Goal: Transaction & Acquisition: Purchase product/service

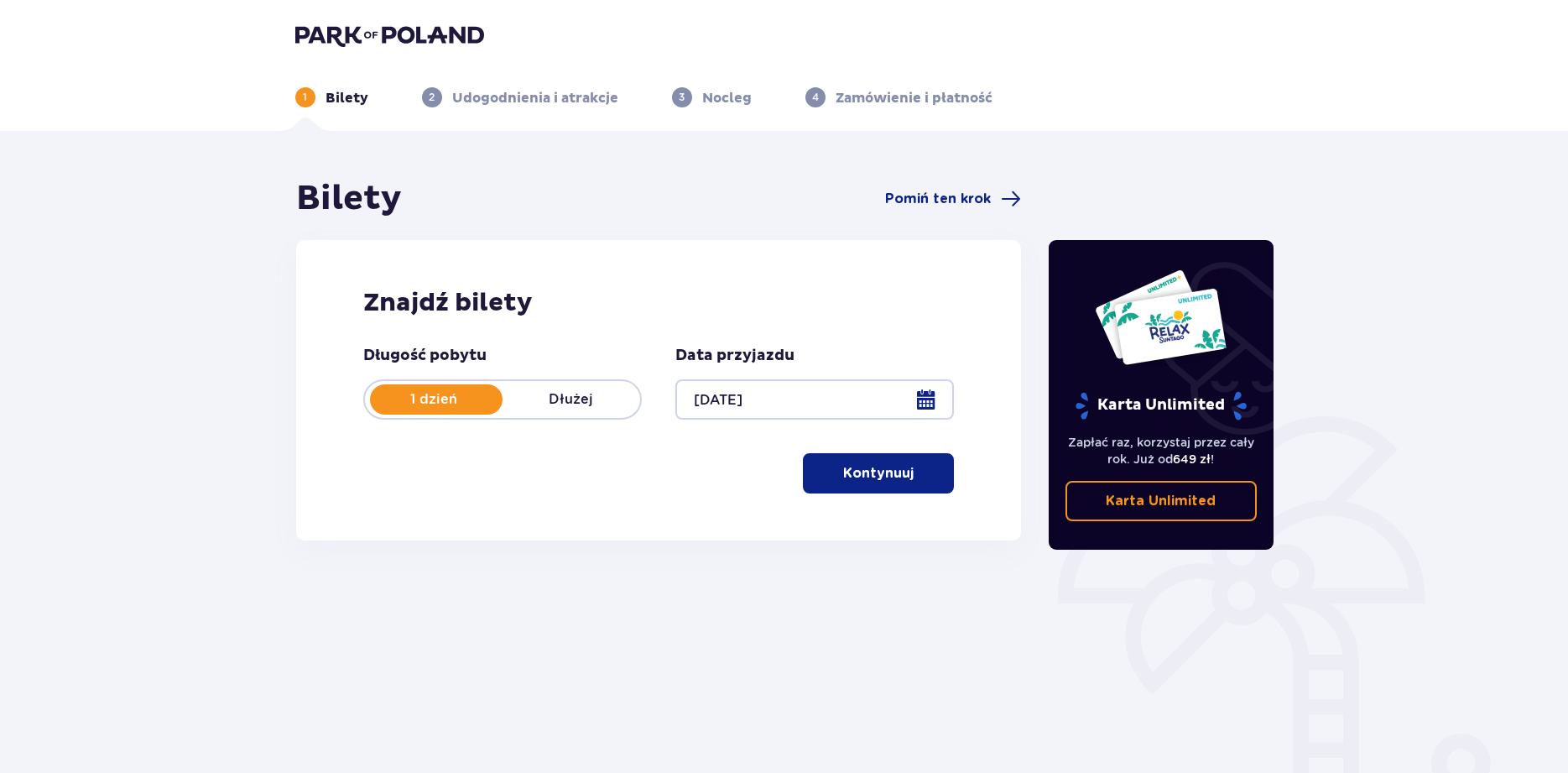
click at [859, 486] on button "Kontynuuj" at bounding box center [878, 474] width 151 height 40
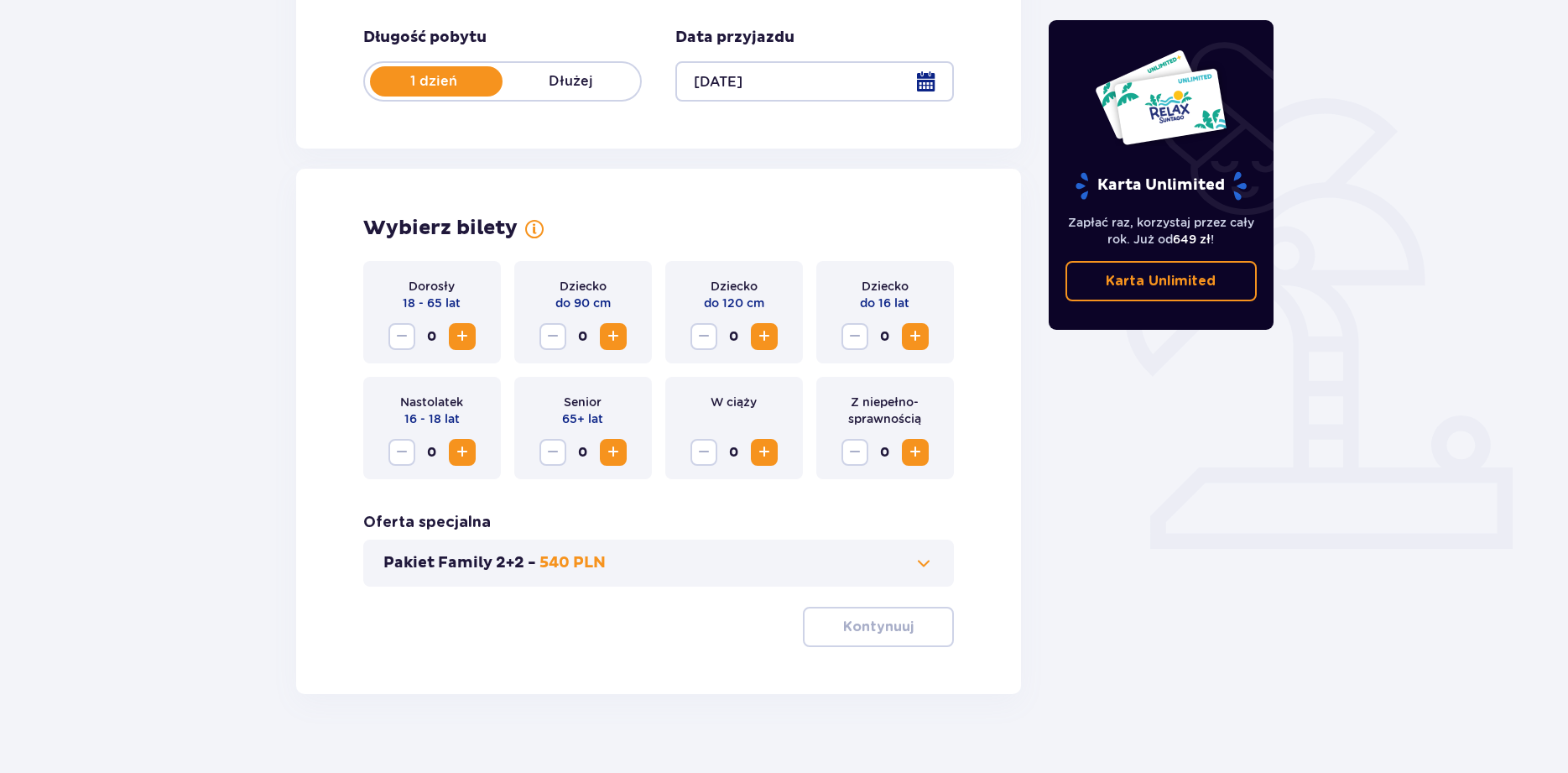
scroll to position [340, 0]
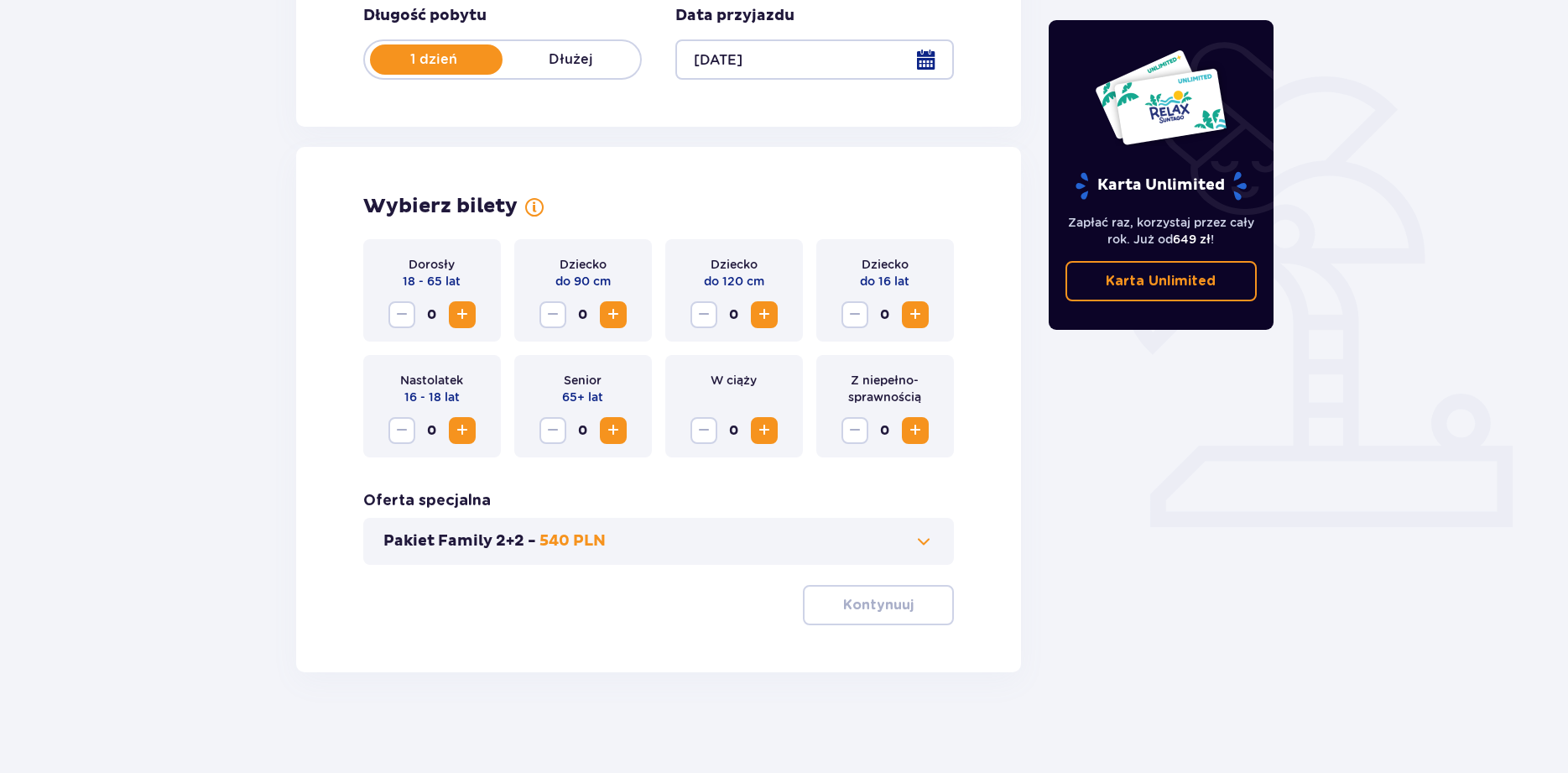
click at [466, 311] on span "Zwiększ" at bounding box center [462, 315] width 20 height 20
click at [762, 318] on span "Zwiększ" at bounding box center [764, 315] width 20 height 20
click at [860, 611] on p "Kontynuuj" at bounding box center [878, 605] width 70 height 18
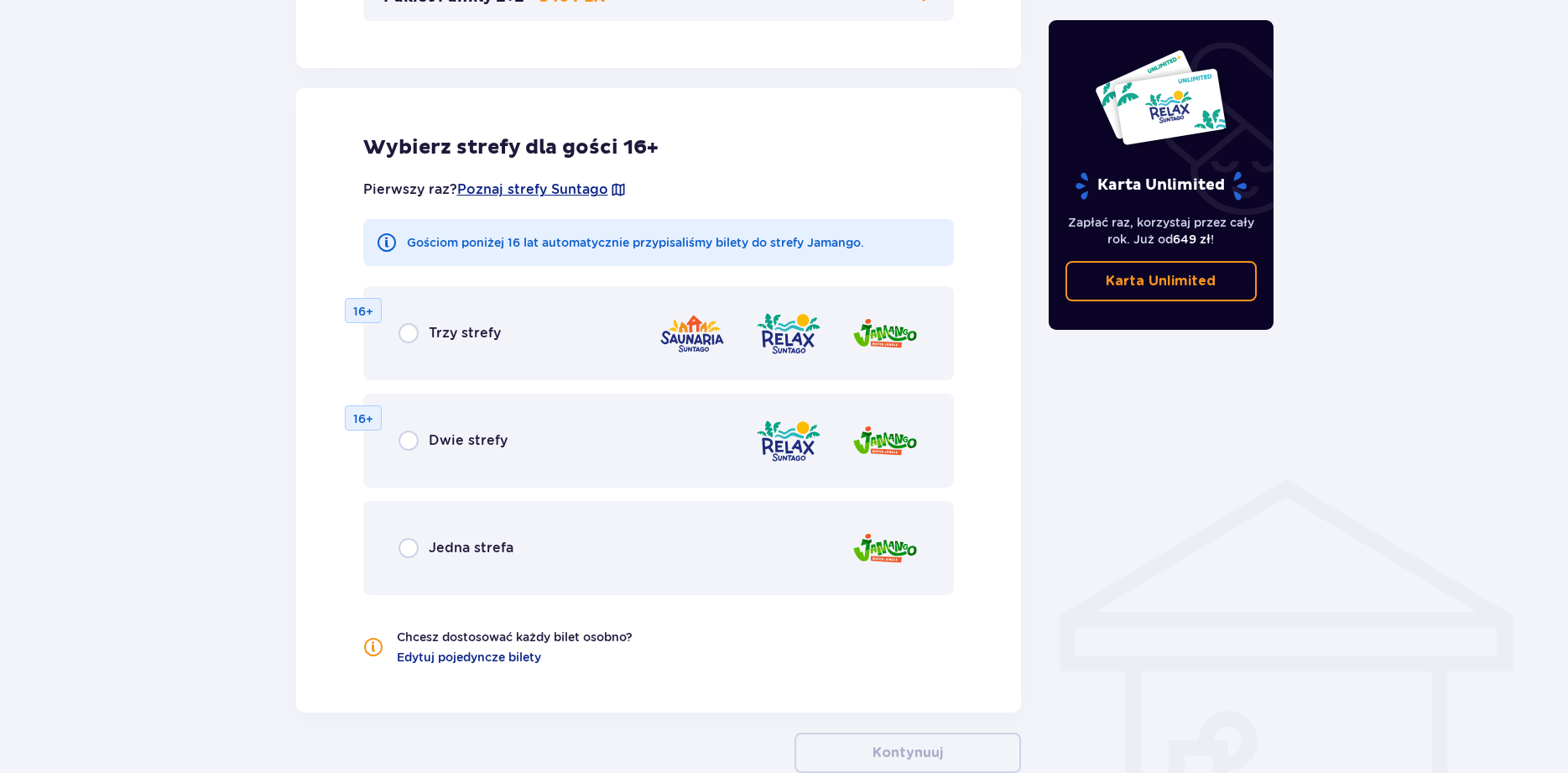
scroll to position [932, 0]
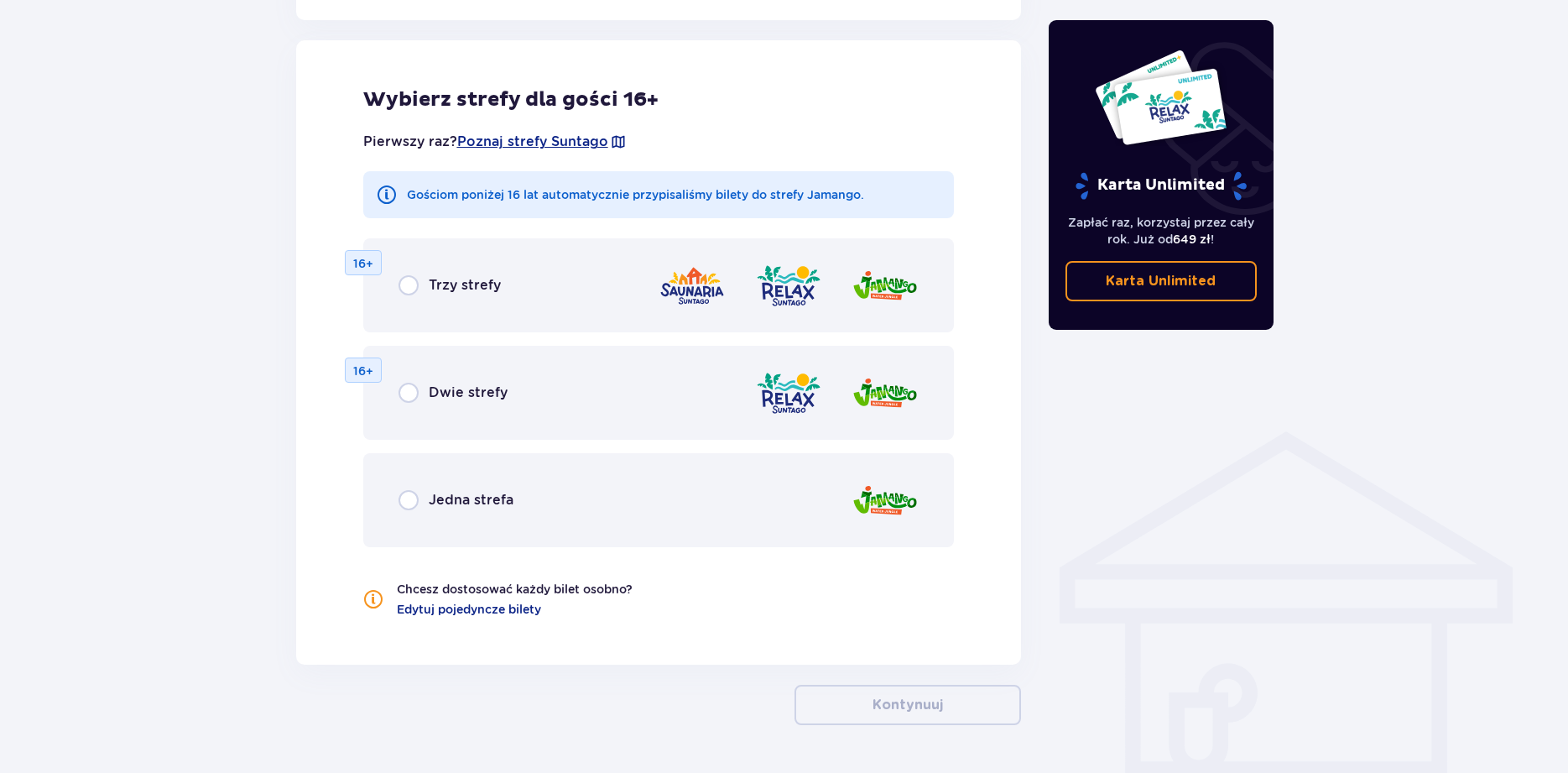
click at [411, 520] on div "Jedna strefa" at bounding box center [659, 500] width 592 height 94
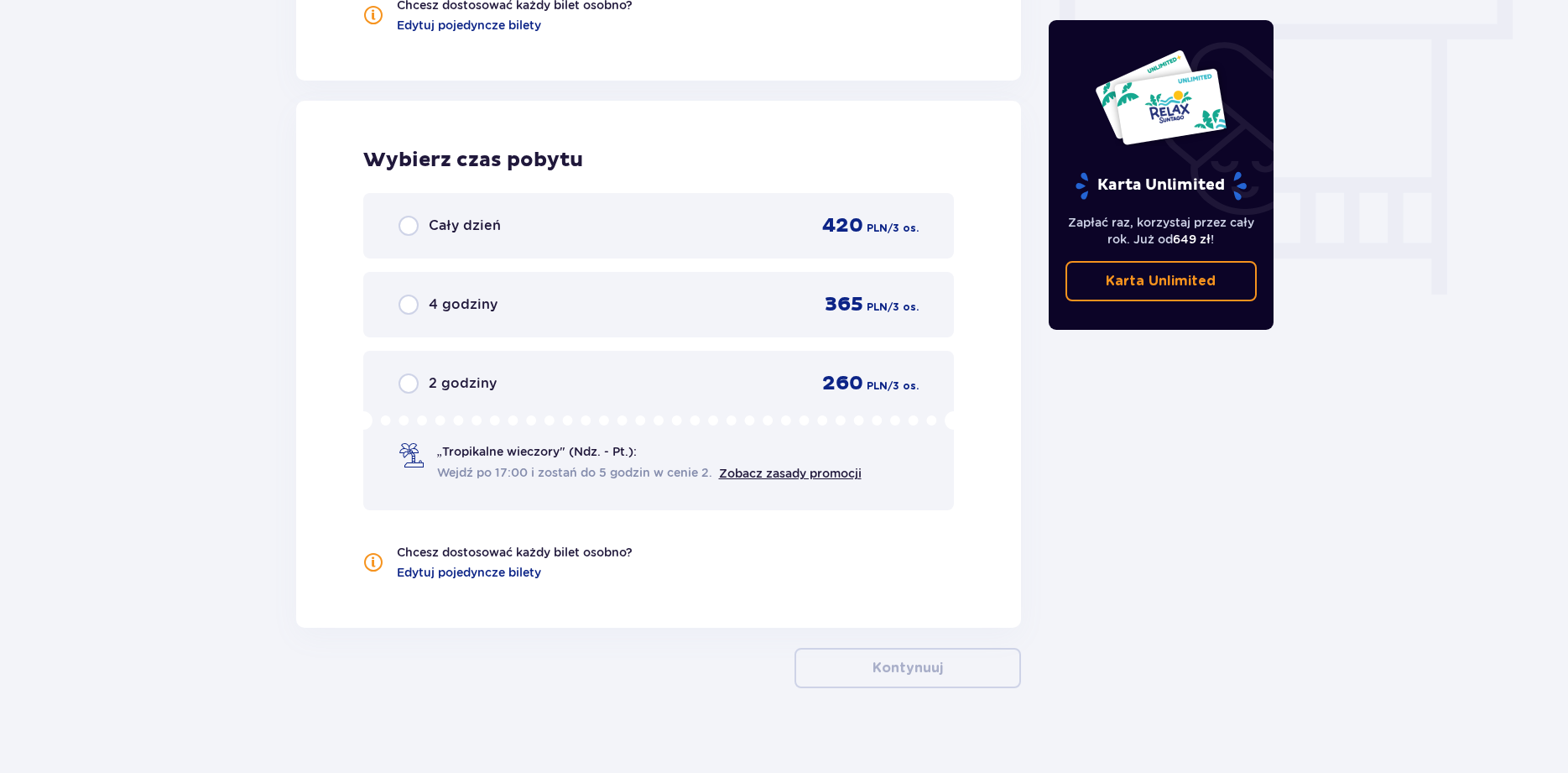
scroll to position [1532, 0]
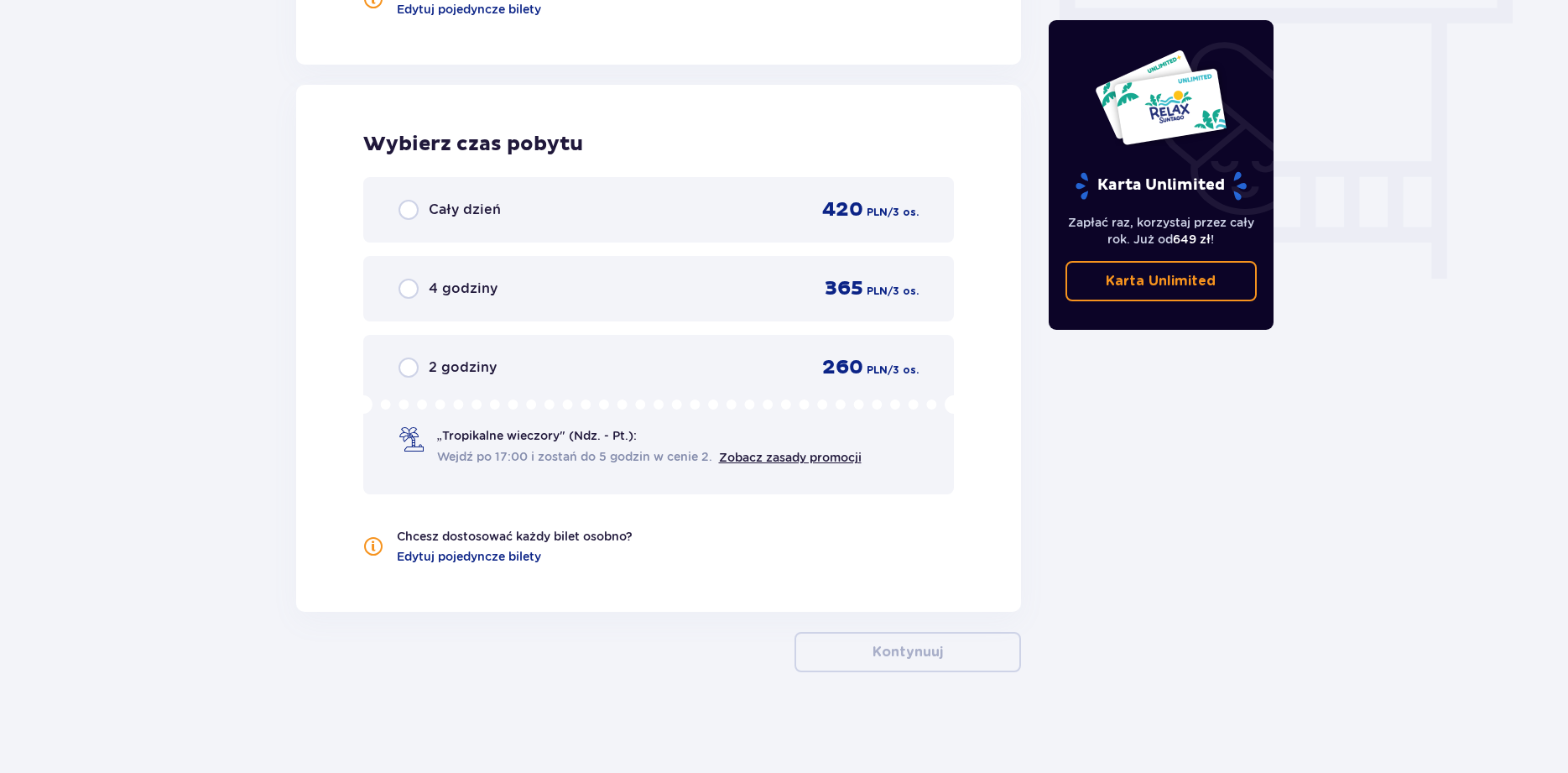
click at [410, 295] on input "radio" at bounding box center [409, 288] width 20 height 20
radio input "true"
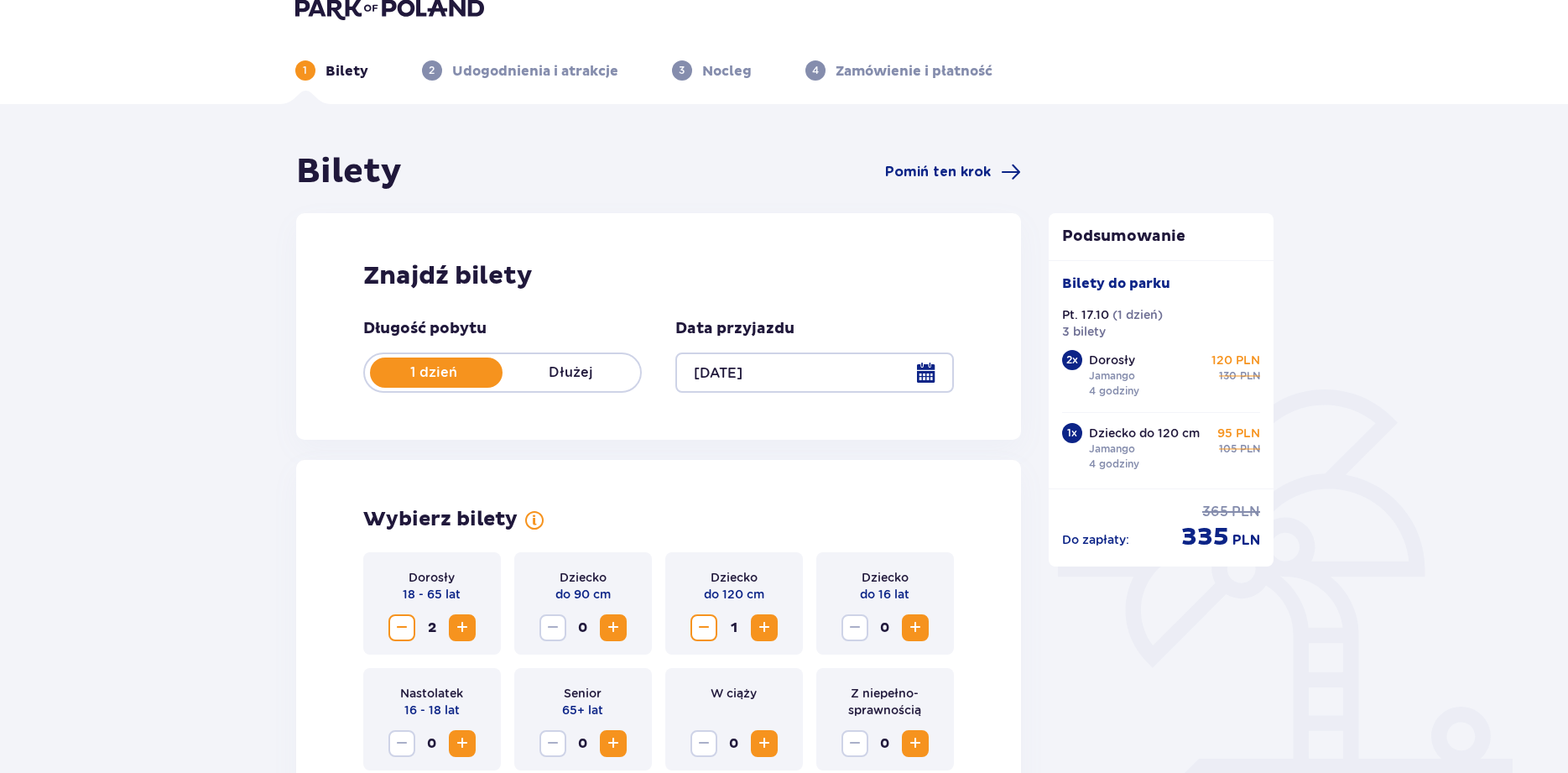
scroll to position [0, 0]
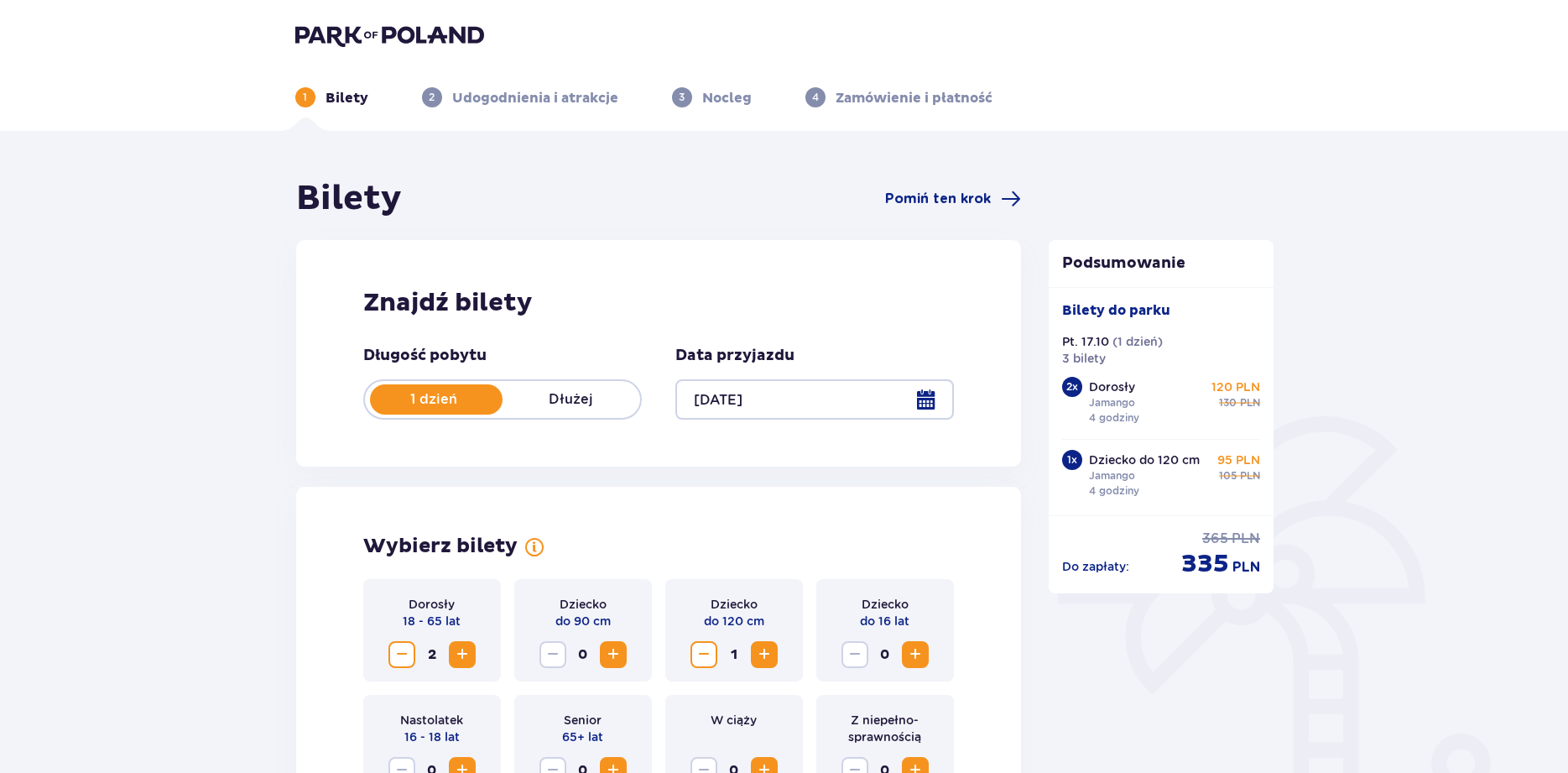
click at [342, 38] on img at bounding box center [389, 36] width 189 height 24
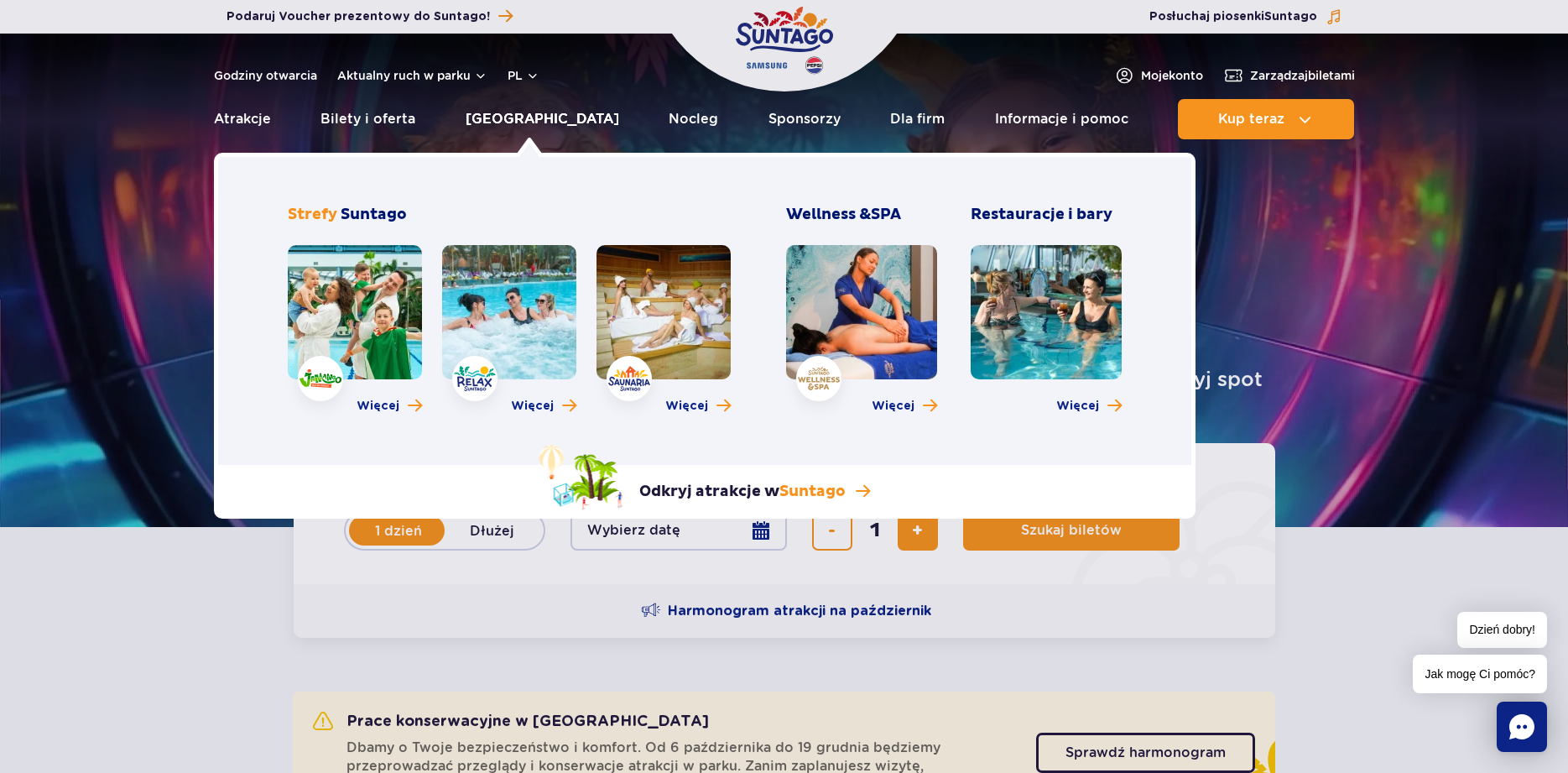
click at [519, 118] on link "[GEOGRAPHIC_DATA]" at bounding box center [543, 120] width 153 height 40
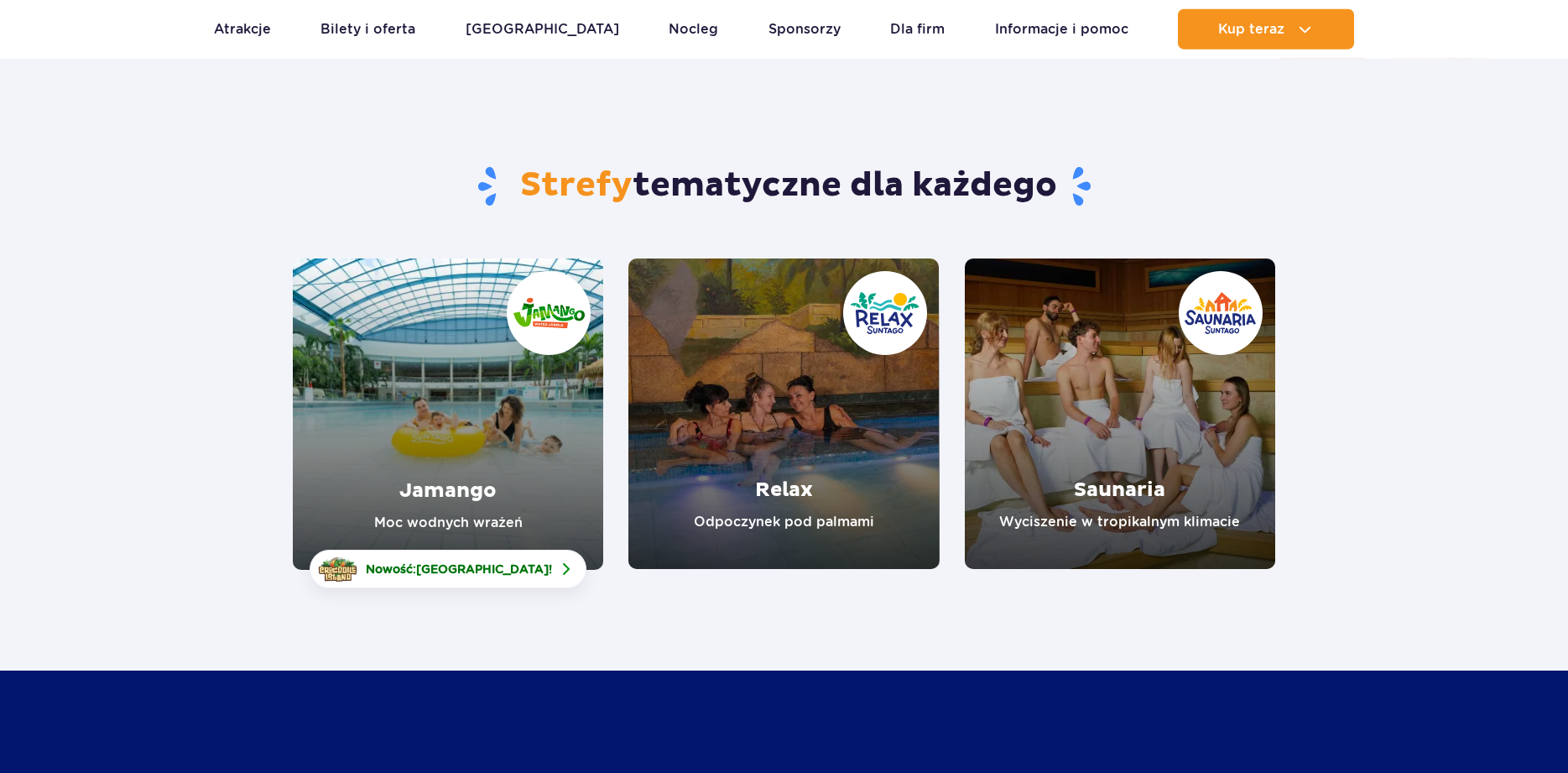
scroll to position [86, 0]
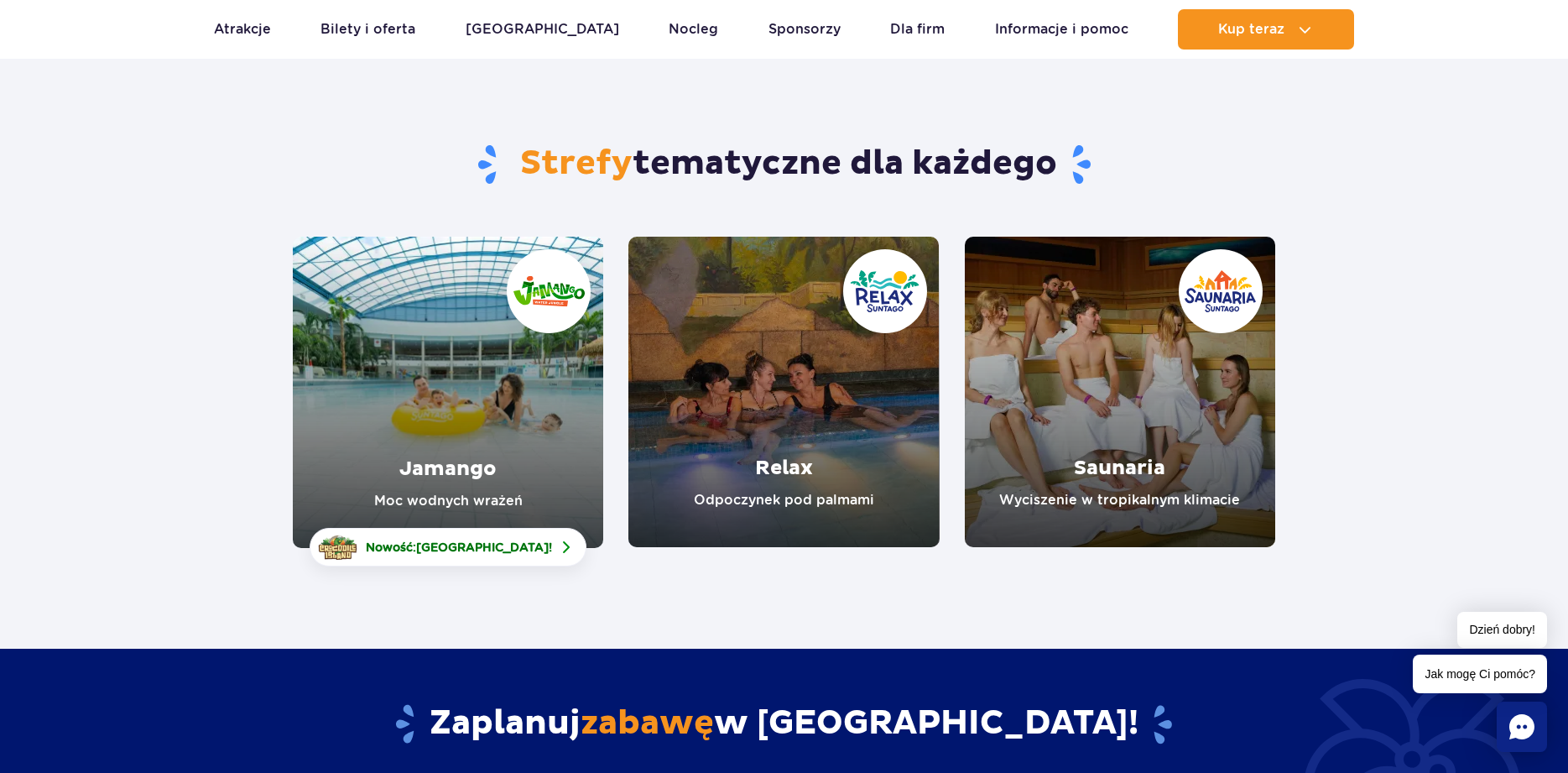
click at [422, 329] on link "Jamango" at bounding box center [448, 392] width 310 height 311
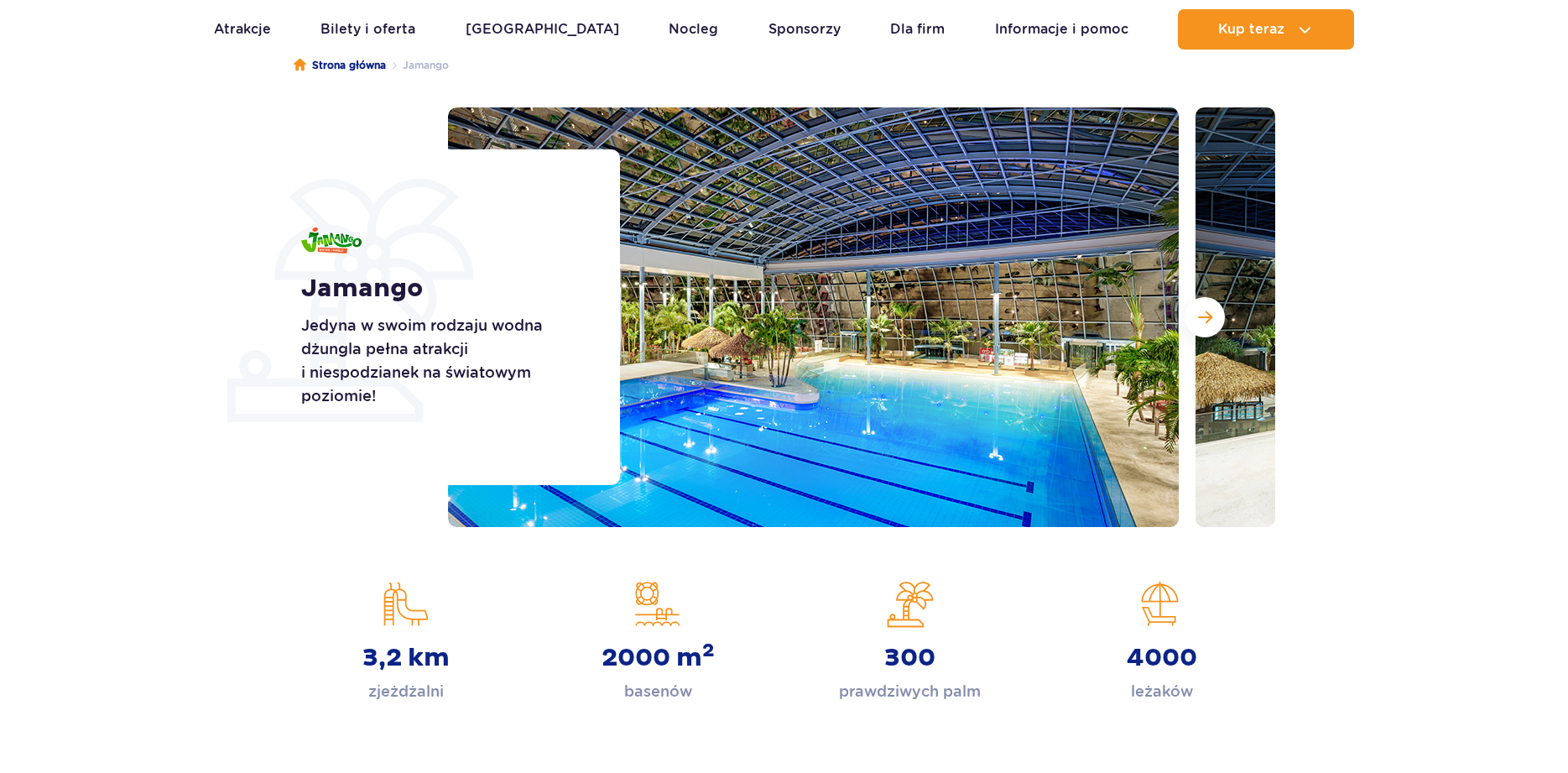
scroll to position [172, 0]
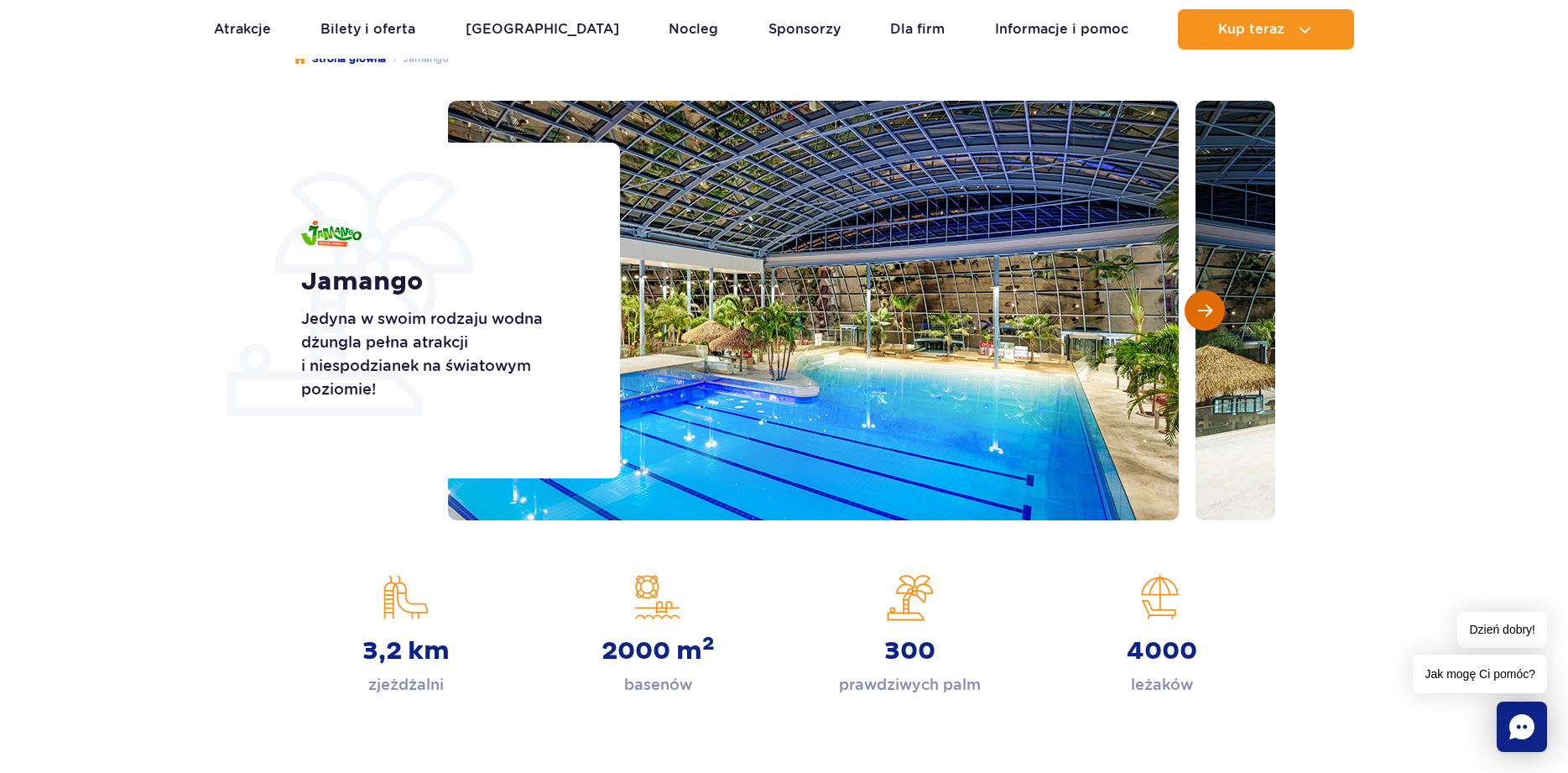
click at [1209, 309] on span "Następny slajd" at bounding box center [1206, 310] width 15 height 16
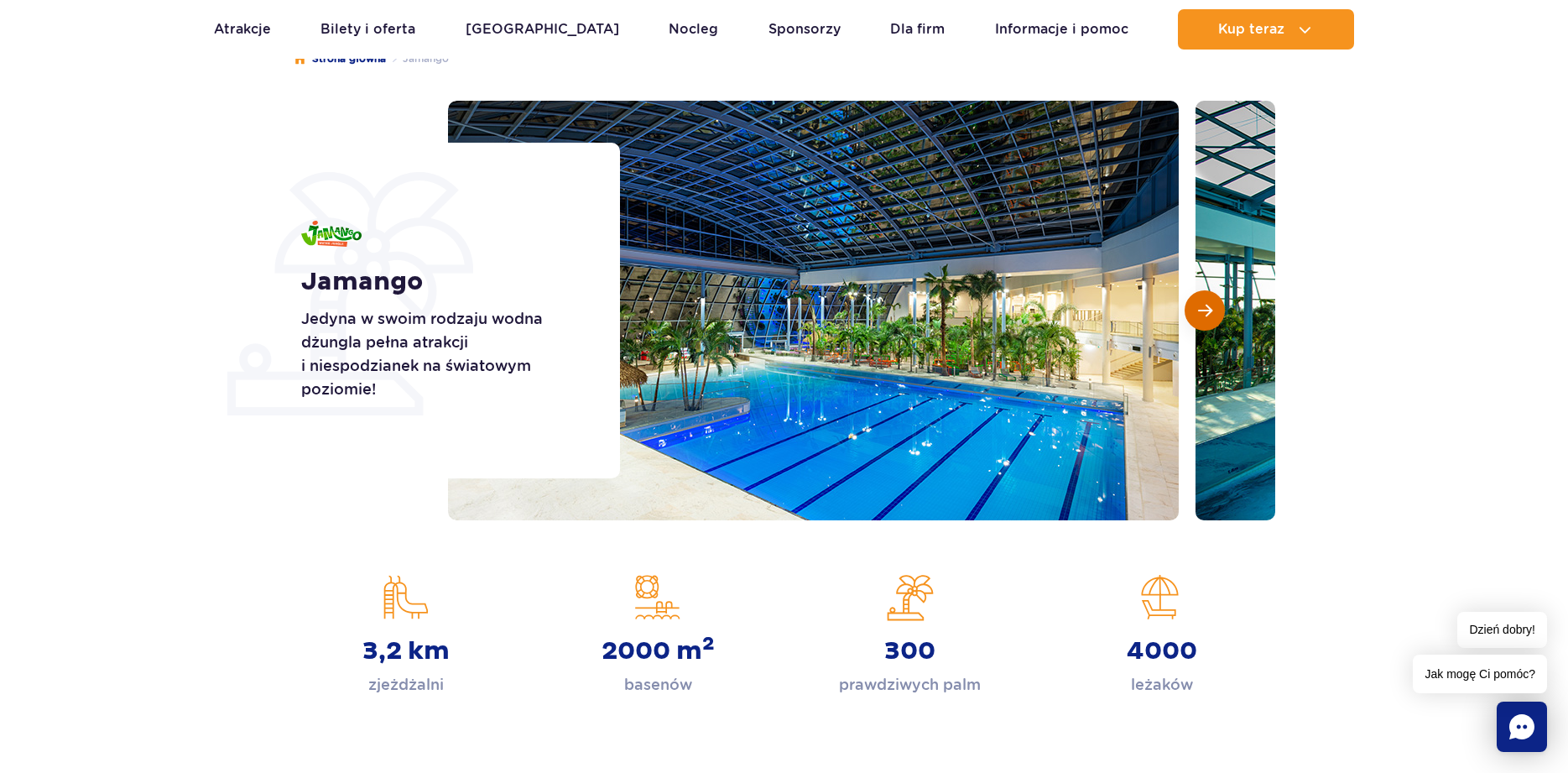
click at [1209, 309] on span "Następny slajd" at bounding box center [1206, 310] width 15 height 16
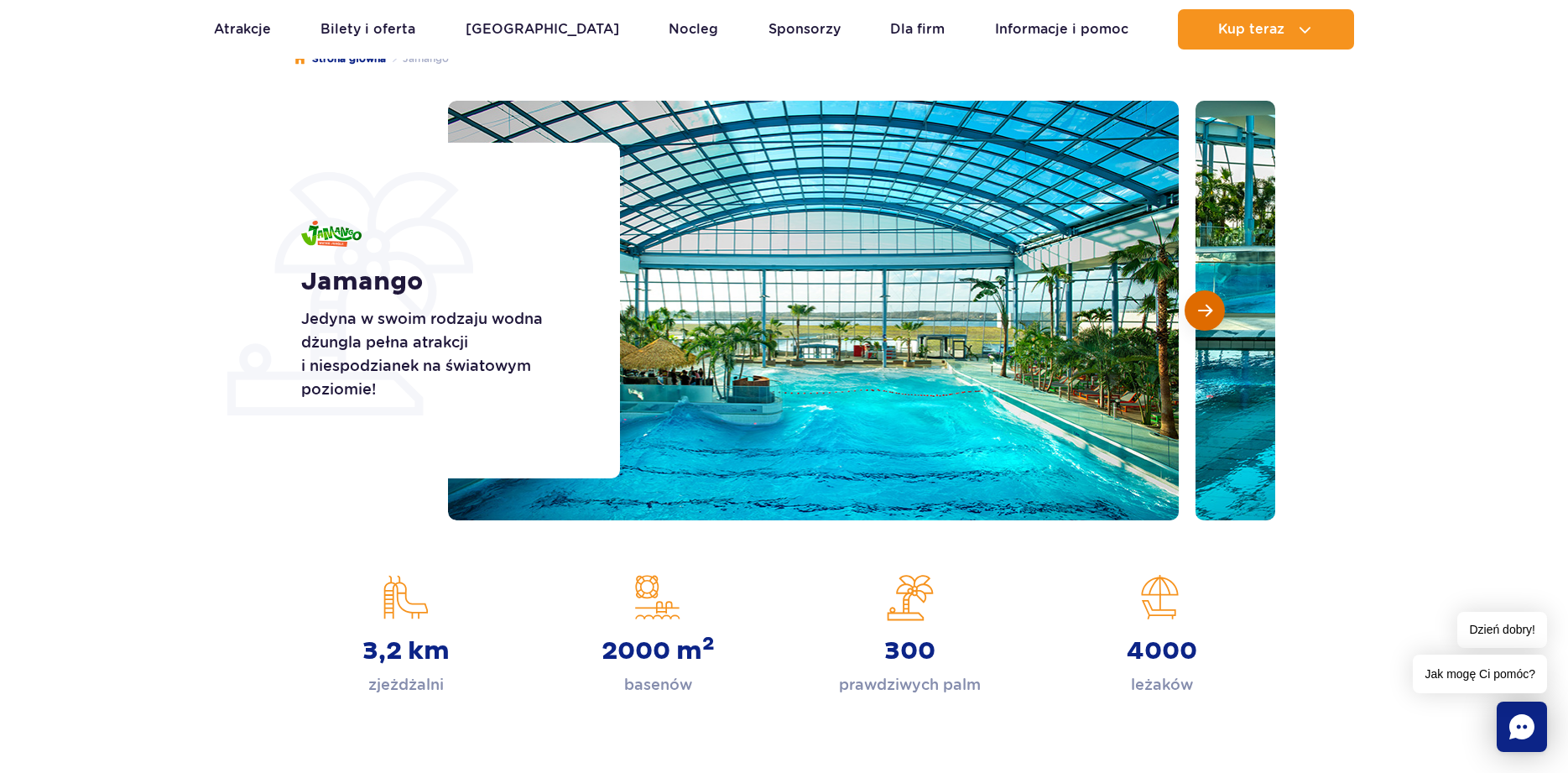
click at [1209, 309] on span "Następny slajd" at bounding box center [1206, 310] width 15 height 16
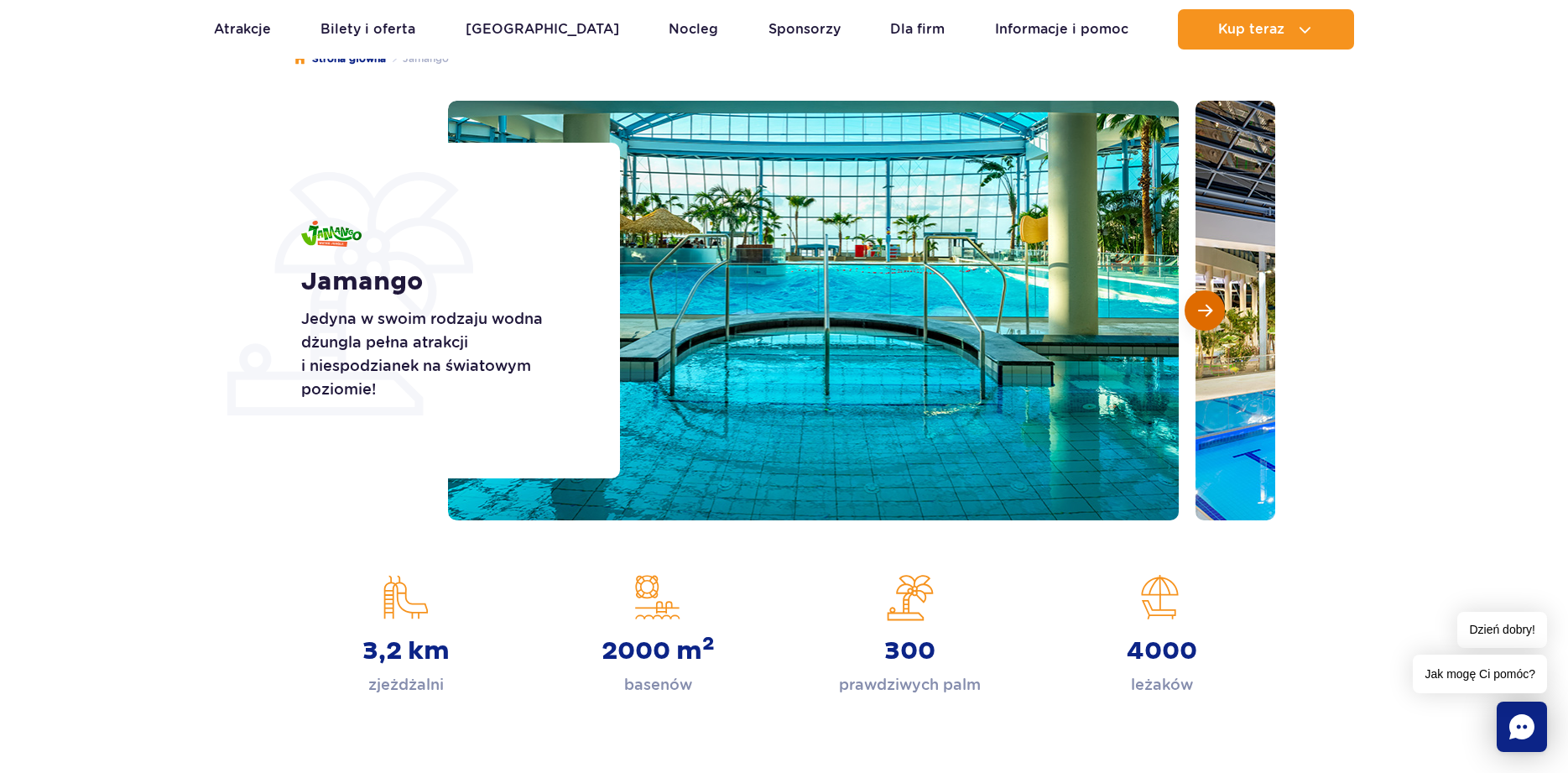
click at [1209, 309] on span "Następny slajd" at bounding box center [1206, 310] width 15 height 16
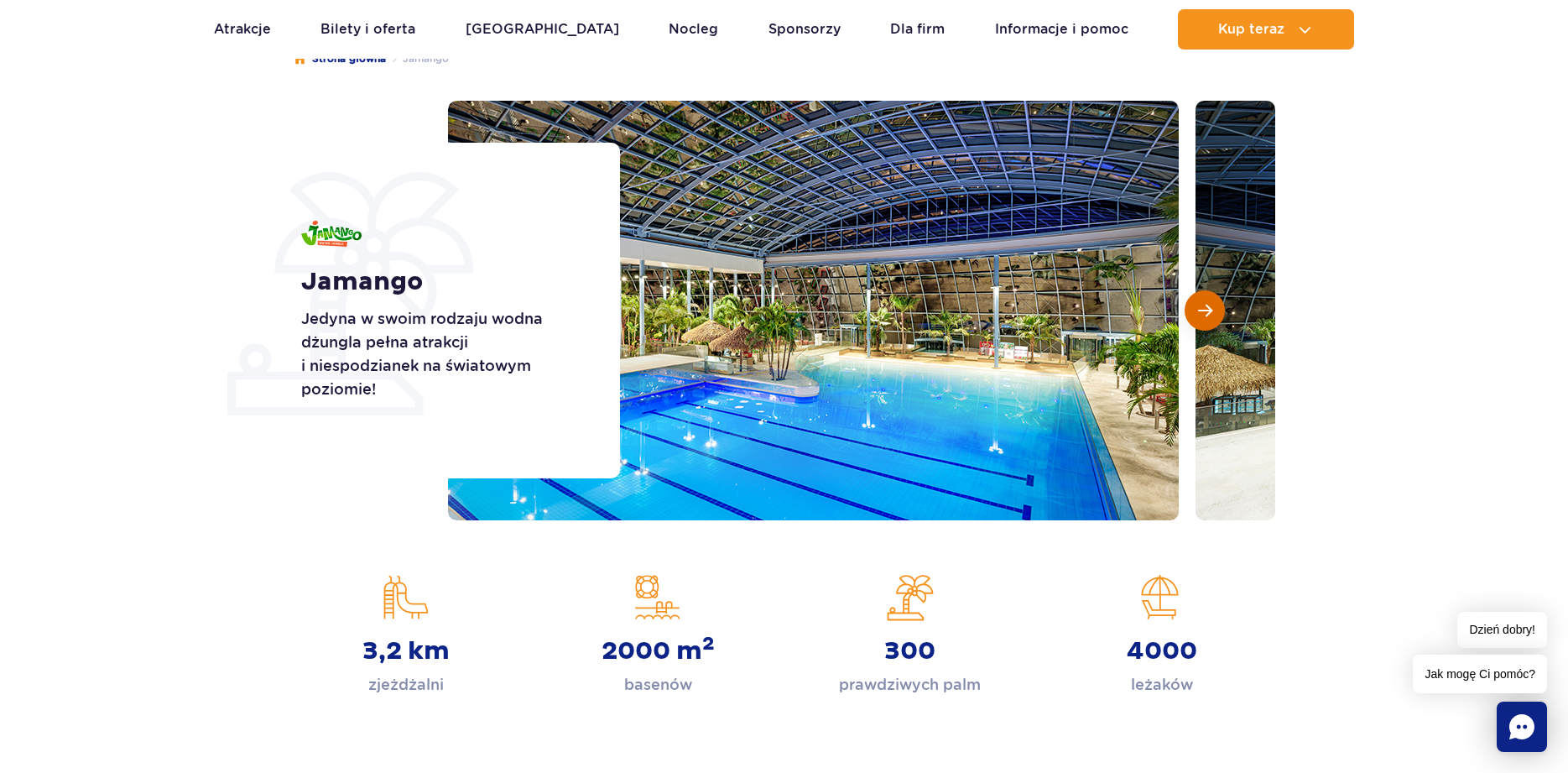
click at [1209, 309] on span "Następny slajd" at bounding box center [1206, 310] width 15 height 16
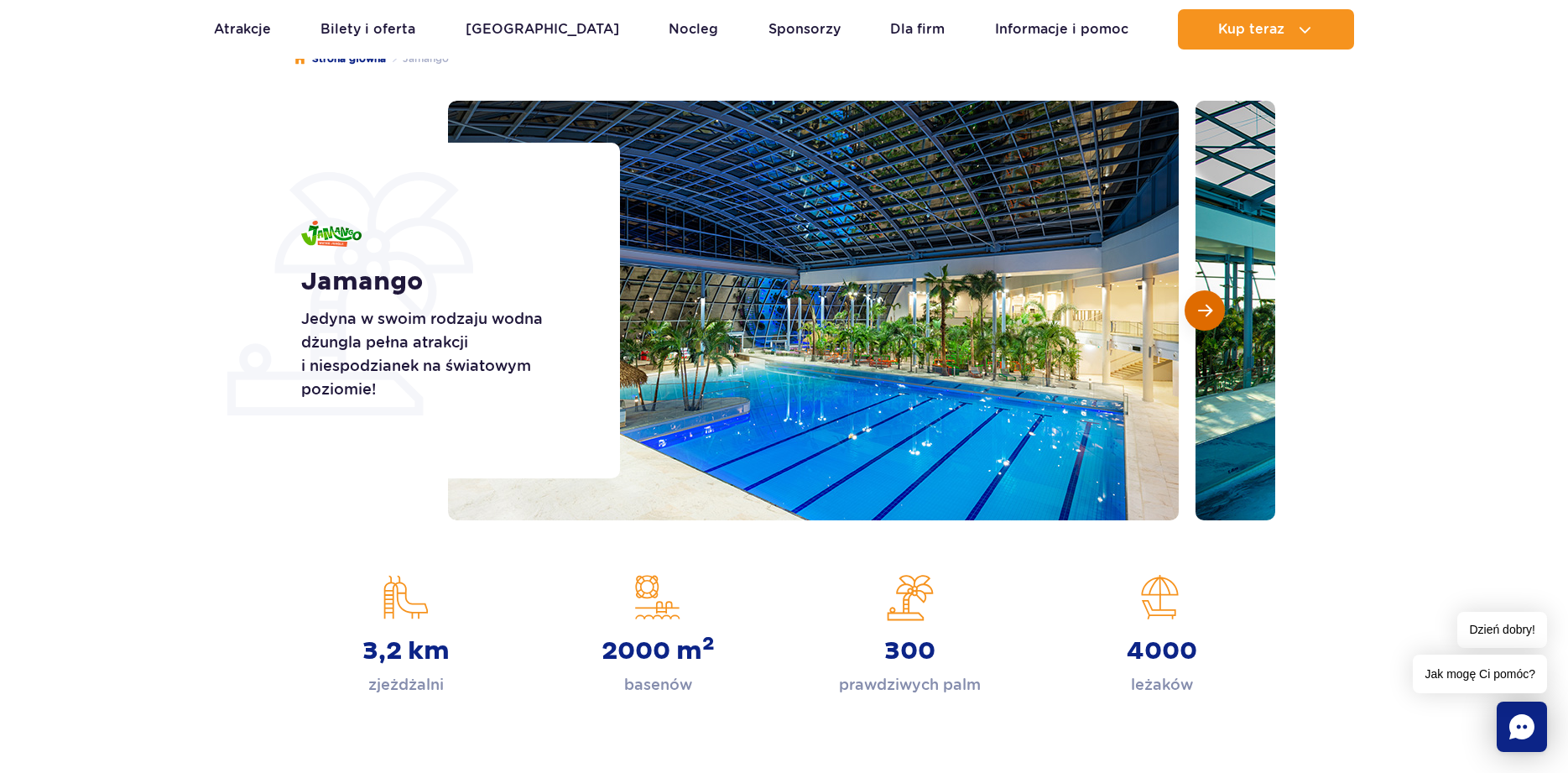
click at [1209, 309] on span "Następny slajd" at bounding box center [1206, 310] width 15 height 16
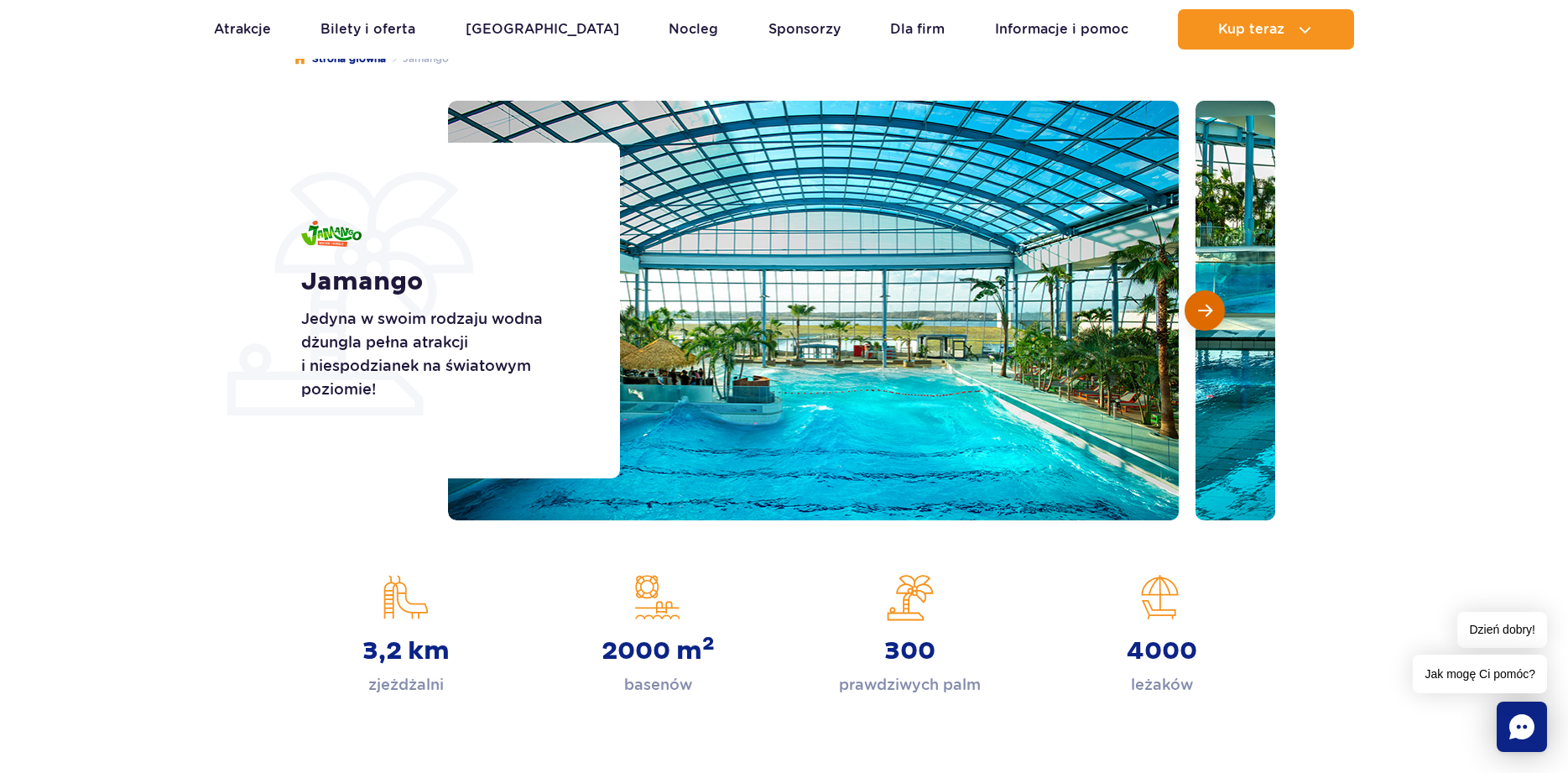
click at [1209, 309] on span "Następny slajd" at bounding box center [1206, 310] width 15 height 16
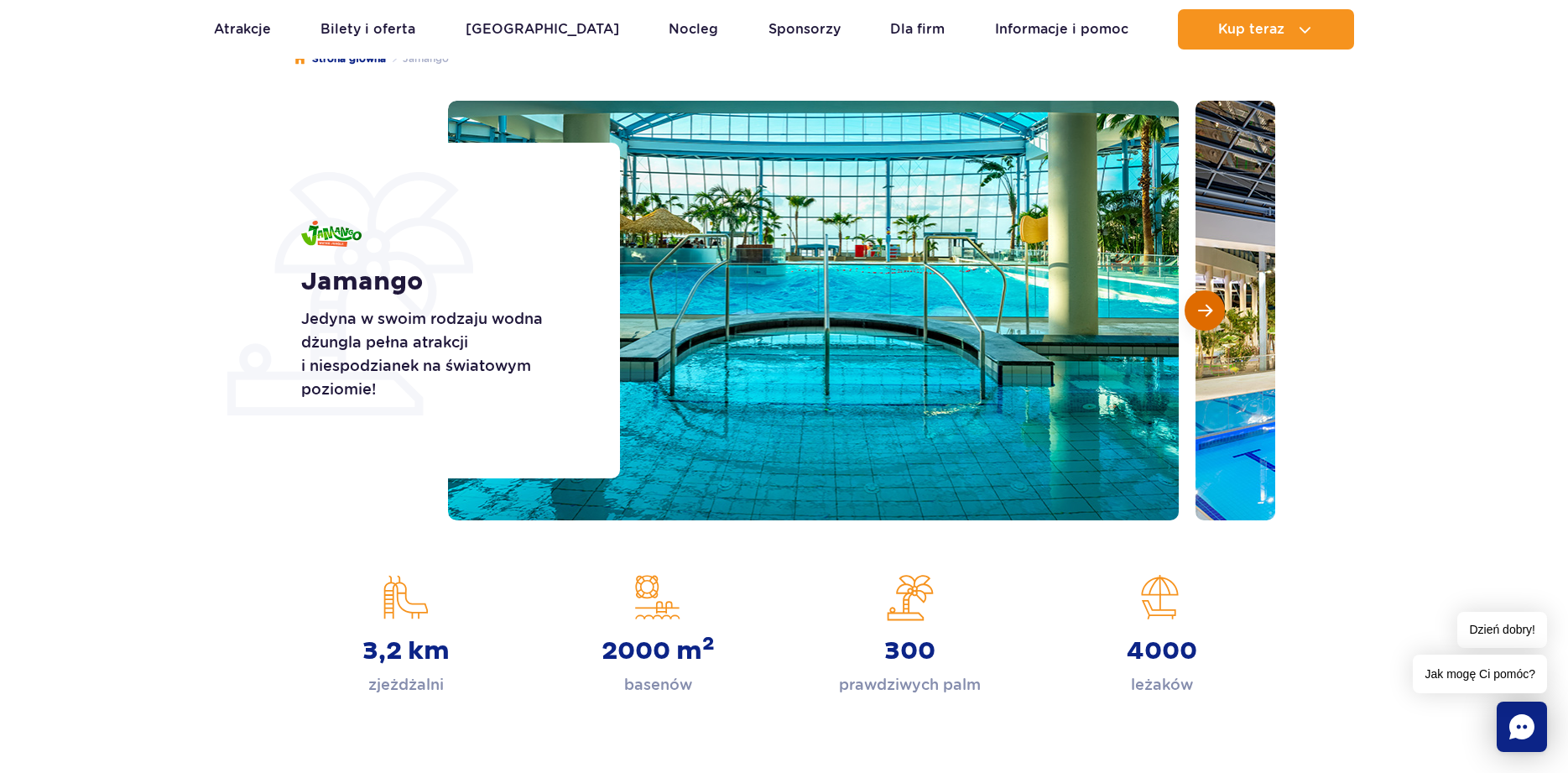
click at [1209, 309] on span "Następny slajd" at bounding box center [1206, 310] width 15 height 16
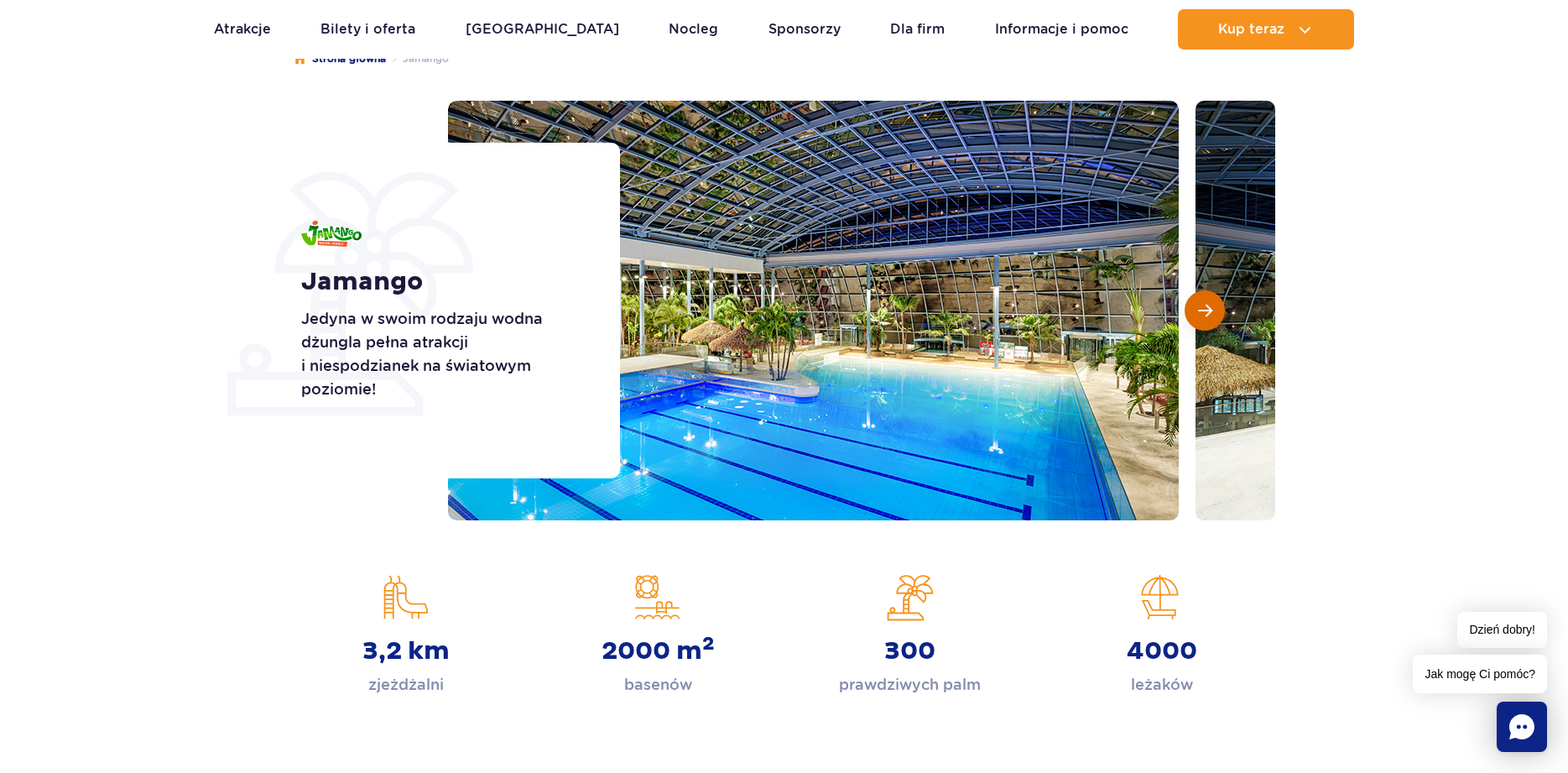
click at [1209, 309] on span "Następny slajd" at bounding box center [1206, 310] width 15 height 16
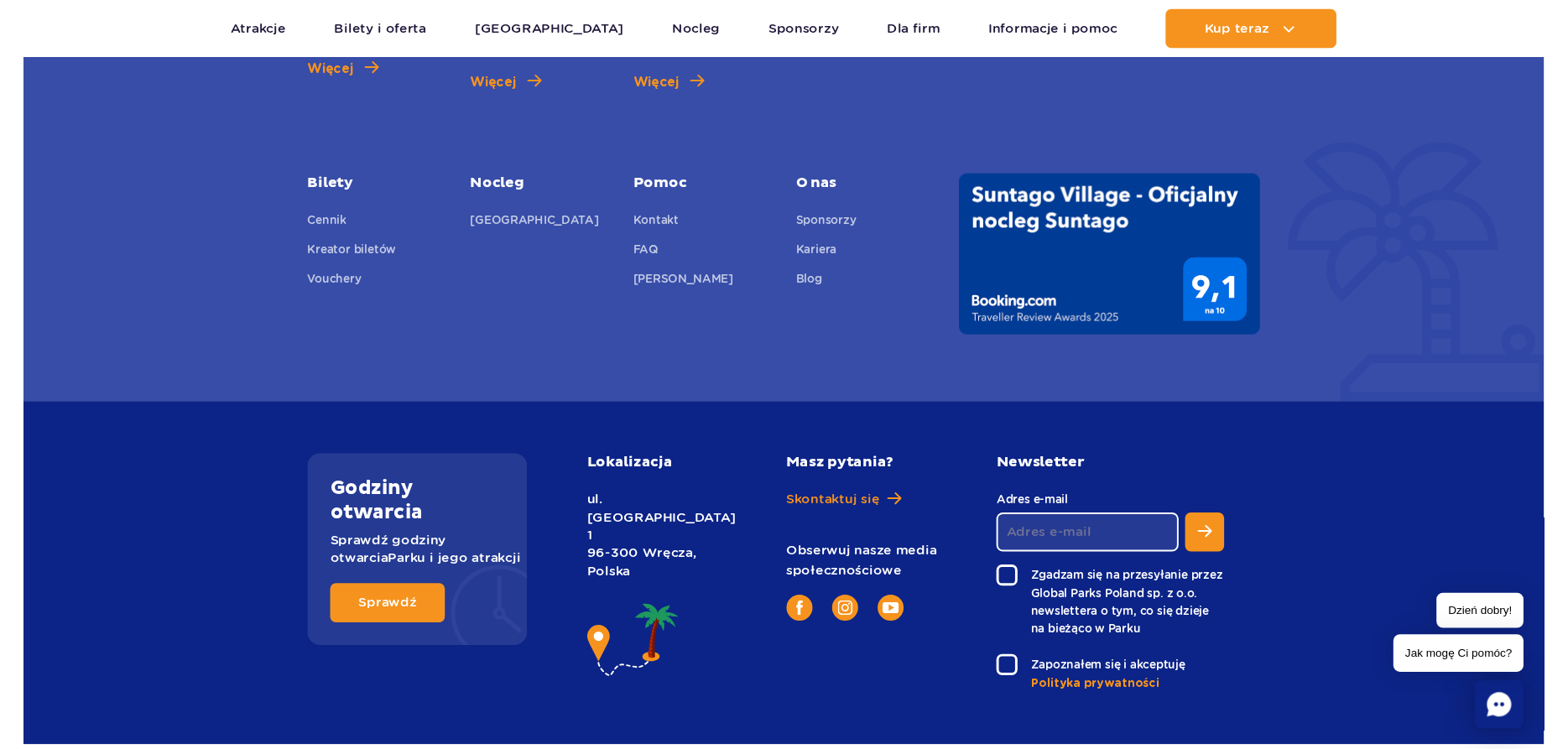
scroll to position [4534, 0]
